Goal: Find specific page/section: Find specific page/section

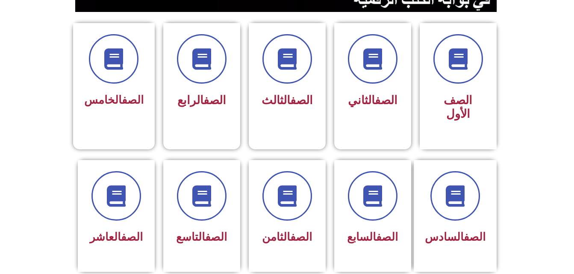
scroll to position [220, 0]
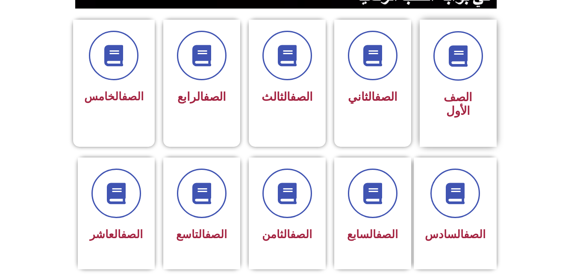
click at [442, 89] on div "الصف الأول" at bounding box center [458, 104] width 54 height 35
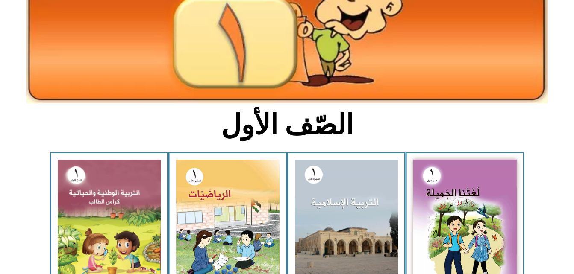
scroll to position [128, 0]
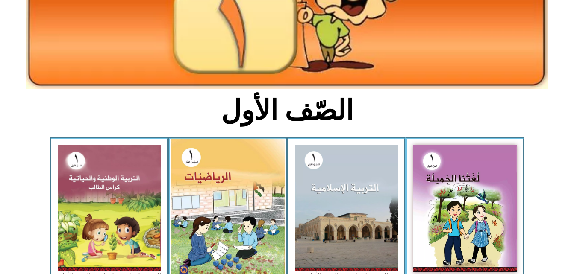
click at [223, 166] on img at bounding box center [228, 210] width 114 height 142
click at [251, 154] on img at bounding box center [228, 210] width 114 height 142
click at [237, 188] on img at bounding box center [228, 210] width 114 height 142
click at [256, 240] on img at bounding box center [228, 210] width 114 height 142
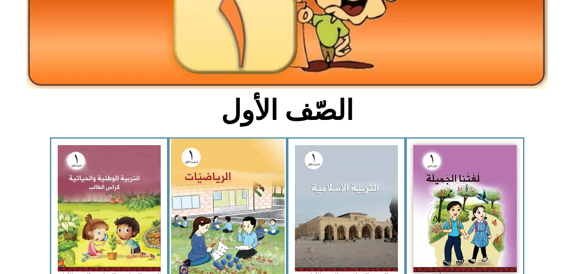
click at [256, 240] on img at bounding box center [228, 210] width 114 height 142
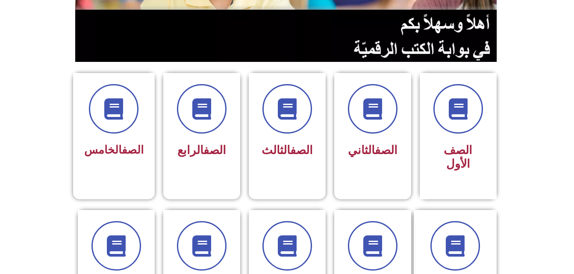
scroll to position [179, 0]
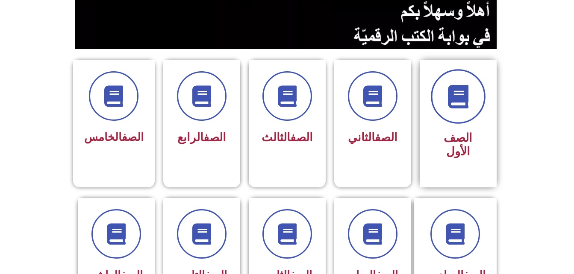
click at [480, 90] on span at bounding box center [458, 96] width 55 height 55
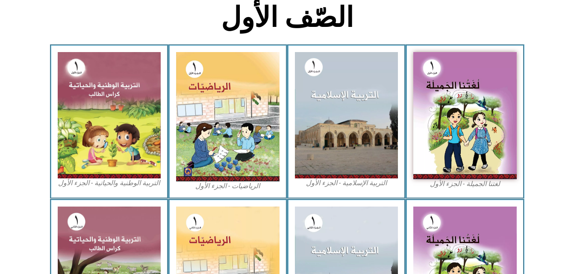
scroll to position [224, 0]
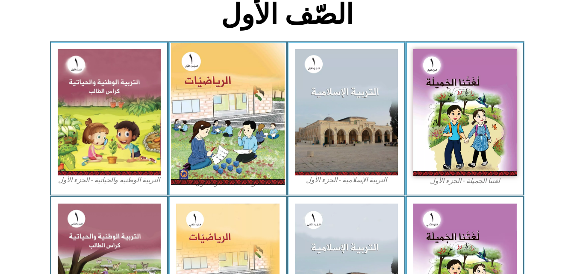
click at [214, 116] on img at bounding box center [228, 114] width 114 height 142
click at [214, 114] on img at bounding box center [228, 114] width 114 height 142
click at [209, 120] on img at bounding box center [228, 114] width 114 height 142
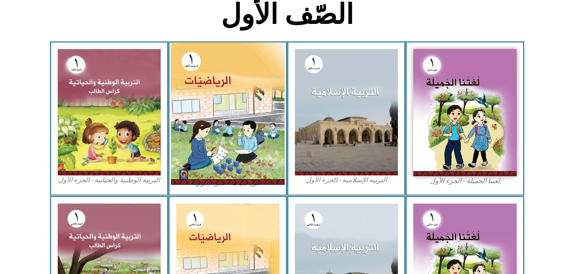
click at [209, 120] on img at bounding box center [228, 114] width 114 height 142
click at [209, 123] on img at bounding box center [228, 114] width 114 height 142
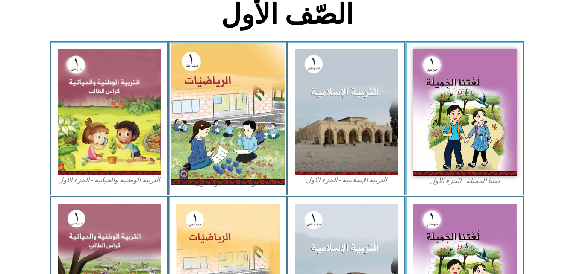
click at [209, 122] on img at bounding box center [228, 114] width 114 height 142
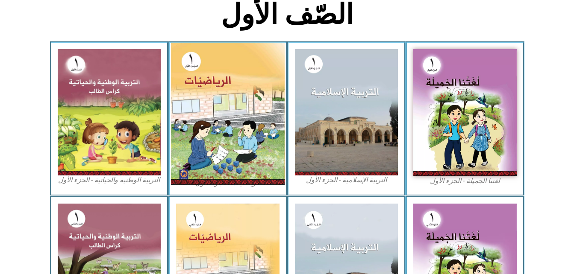
click at [236, 119] on img at bounding box center [228, 114] width 114 height 142
